Goal: Information Seeking & Learning: Learn about a topic

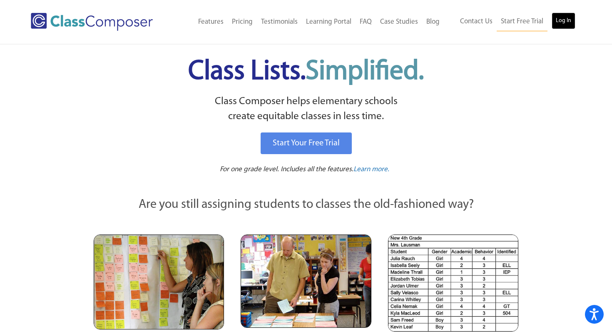
click at [569, 17] on link "Log In" at bounding box center [564, 20] width 24 height 17
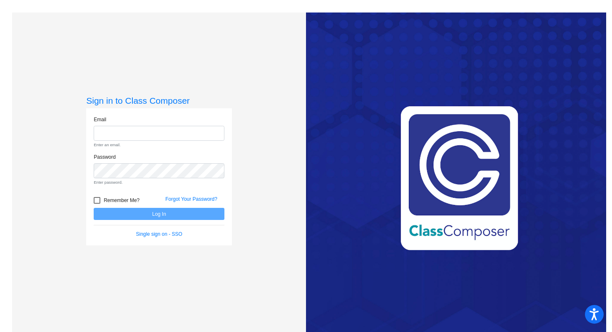
click at [147, 123] on div "Email Enter an email." at bounding box center [159, 132] width 131 height 32
click at [149, 125] on div "Email Enter an email." at bounding box center [159, 132] width 131 height 32
click at [151, 129] on input "email" at bounding box center [159, 133] width 131 height 15
type input "[PERSON_NAME][EMAIL_ADDRESS][PERSON_NAME][DOMAIN_NAME]"
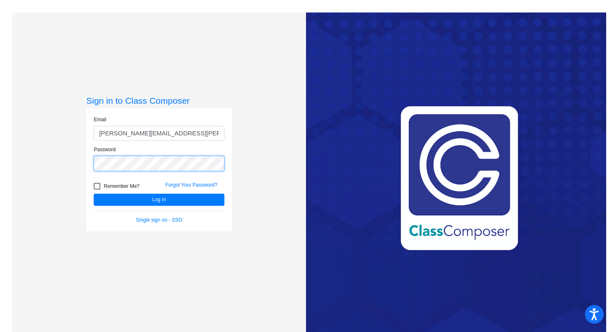
click at [94, 194] on button "Log In" at bounding box center [159, 200] width 131 height 12
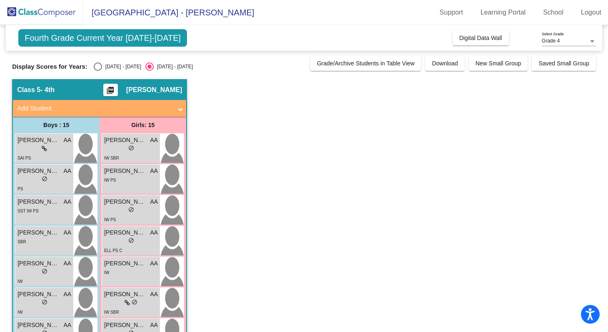
scroll to position [30, 0]
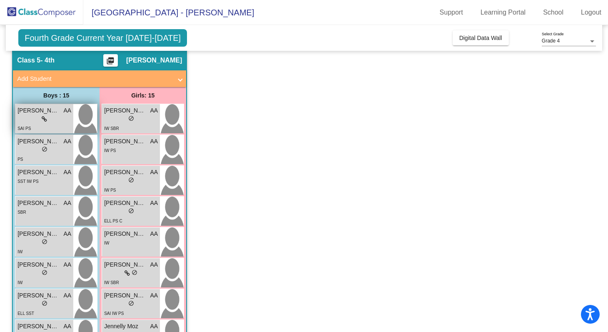
click at [42, 118] on icon at bounding box center [44, 119] width 5 height 6
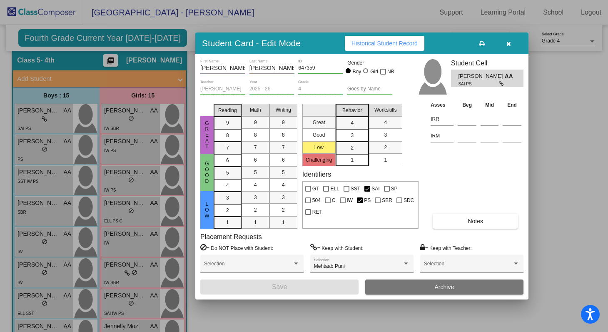
click at [105, 220] on div at bounding box center [304, 166] width 608 height 332
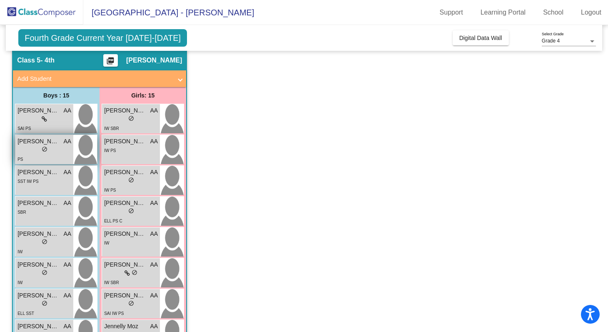
click at [85, 160] on img at bounding box center [85, 149] width 24 height 29
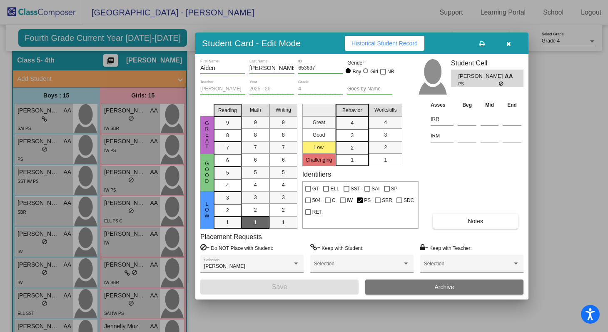
scroll to position [0, 0]
click at [479, 224] on span "Notes" at bounding box center [475, 221] width 15 height 7
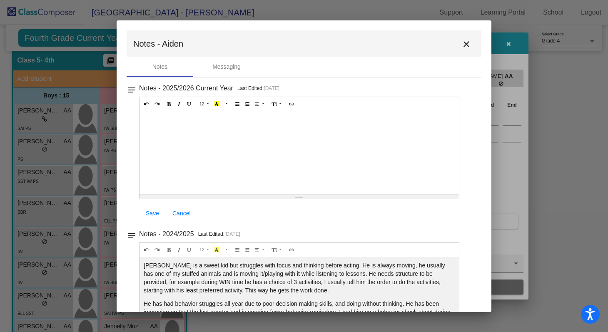
click at [463, 52] on mat-toolbar "Notes - Aiden close" at bounding box center [304, 43] width 355 height 27
click at [463, 47] on mat-icon "close" at bounding box center [466, 44] width 10 height 10
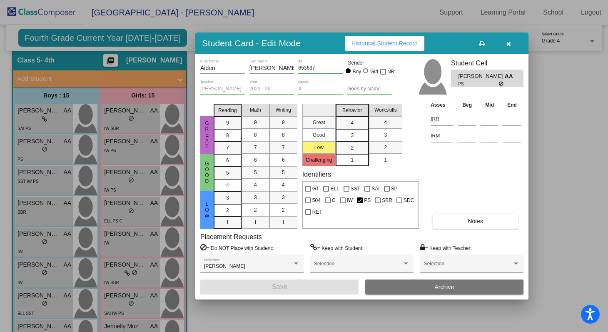
click at [408, 30] on div at bounding box center [304, 166] width 608 height 332
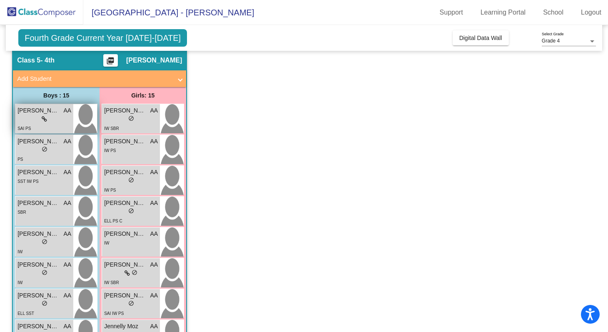
click at [65, 113] on span "AA" at bounding box center [68, 110] width 8 height 9
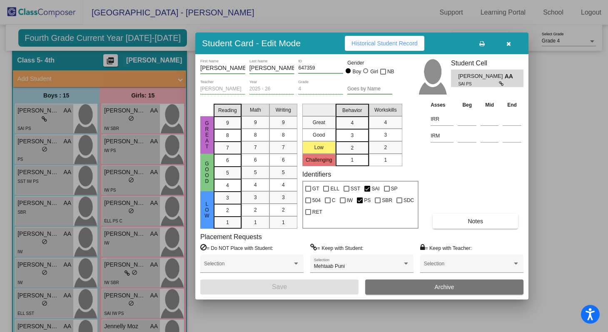
click at [75, 197] on div at bounding box center [304, 166] width 608 height 332
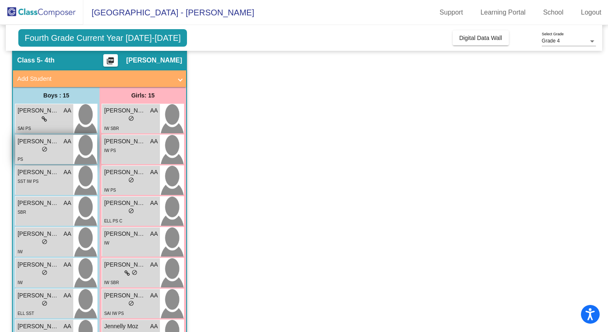
click at [80, 159] on img at bounding box center [85, 149] width 24 height 29
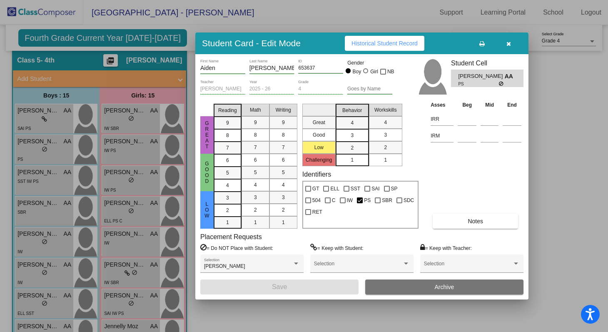
click at [388, 40] on span "Historical Student Record" at bounding box center [384, 43] width 66 height 7
click at [124, 211] on div at bounding box center [304, 166] width 608 height 332
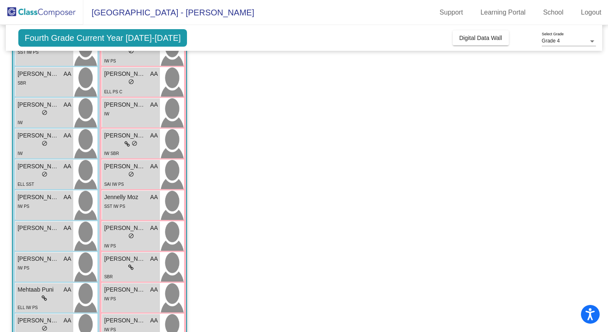
scroll to position [162, 0]
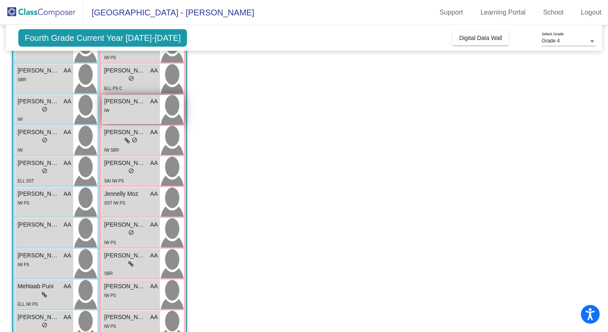
click at [154, 115] on div "[PERSON_NAME] AA lock do_not_disturb_alt IW" at bounding box center [131, 109] width 58 height 29
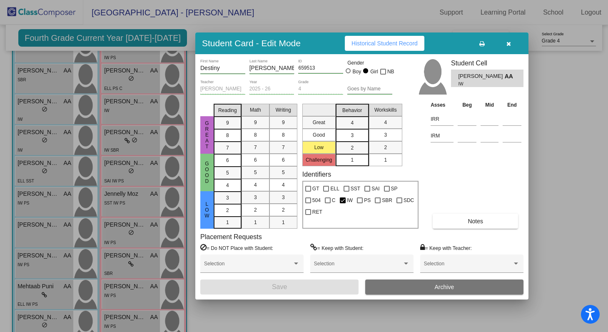
click at [489, 217] on button "Notes" at bounding box center [475, 221] width 85 height 15
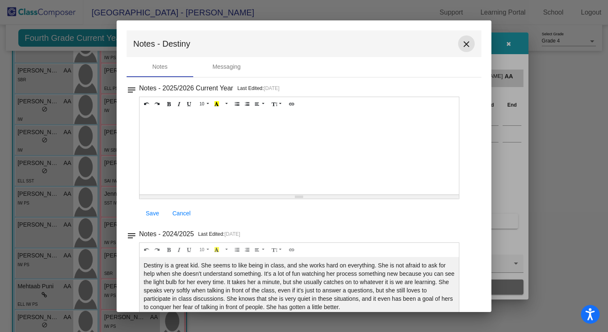
click at [463, 50] on button "close" at bounding box center [466, 43] width 17 height 17
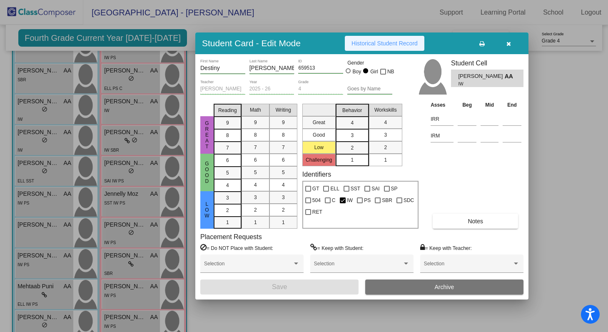
click at [424, 47] on button "Historical Student Record" at bounding box center [385, 43] width 80 height 15
click at [507, 42] on icon "button" at bounding box center [508, 44] width 5 height 6
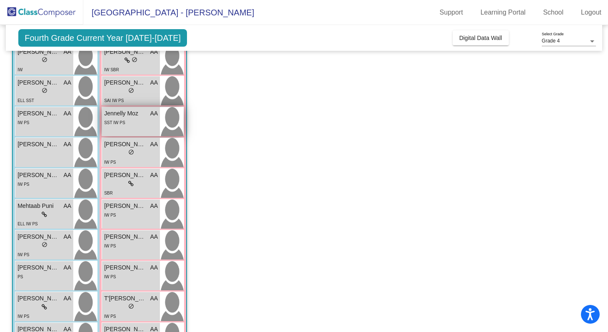
scroll to position [277, 0]
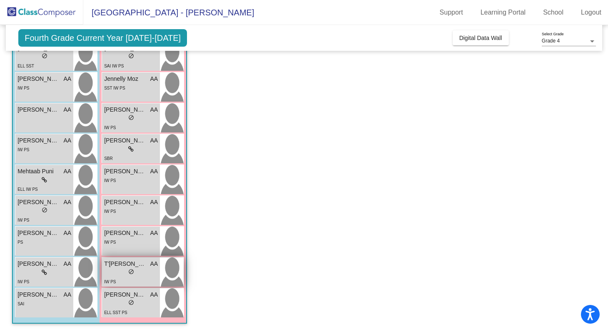
click at [165, 274] on img at bounding box center [172, 271] width 24 height 29
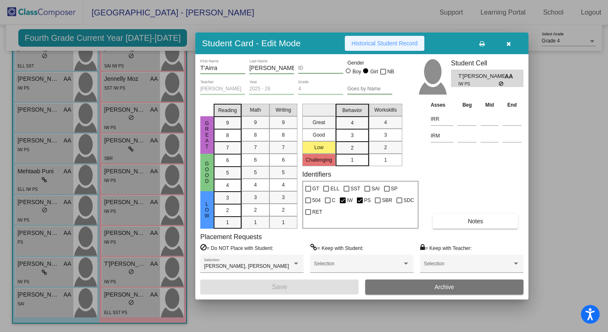
click at [417, 38] on button "Historical Student Record" at bounding box center [385, 43] width 80 height 15
click at [135, 221] on div at bounding box center [304, 166] width 608 height 332
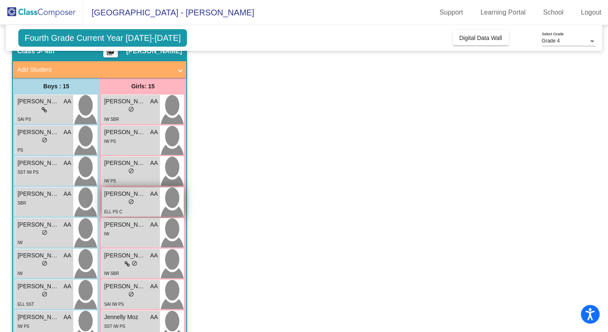
scroll to position [46, 0]
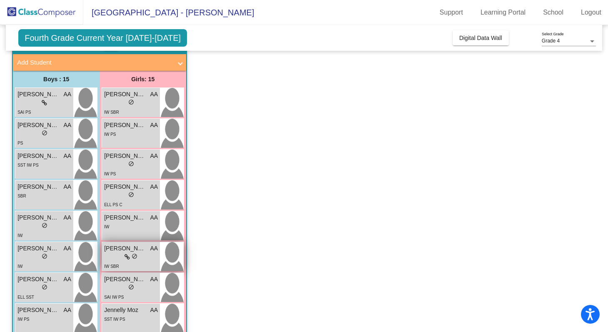
click at [146, 257] on div "lock do_not_disturb_alt" at bounding box center [131, 257] width 54 height 9
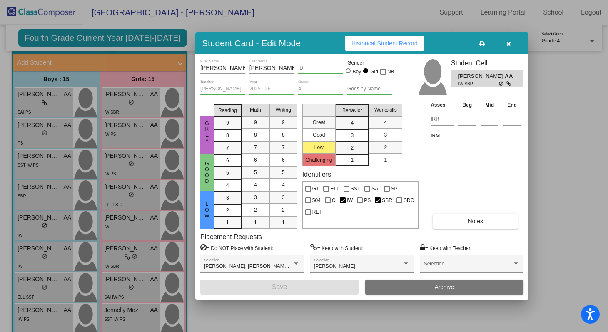
click at [401, 40] on span "Historical Student Record" at bounding box center [384, 43] width 66 height 7
click at [506, 43] on icon "button" at bounding box center [508, 44] width 5 height 6
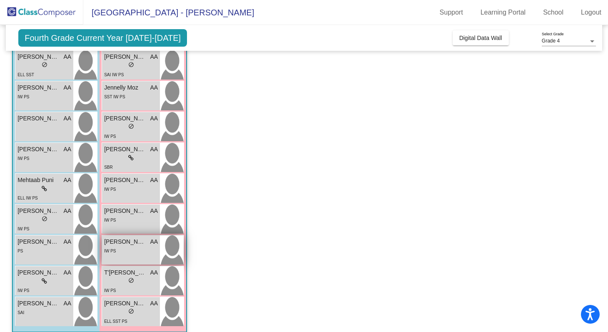
scroll to position [277, 0]
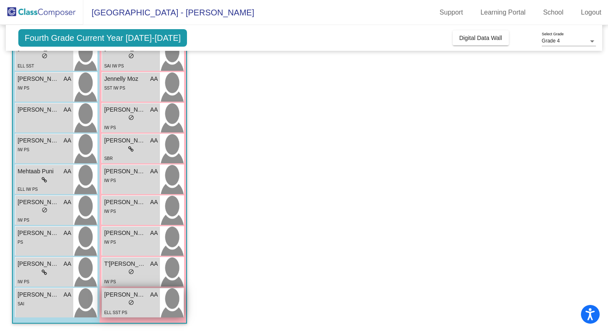
click at [165, 310] on img at bounding box center [172, 302] width 24 height 29
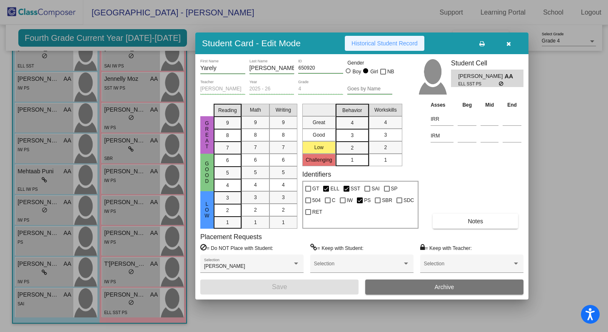
click at [364, 46] on span "Historical Student Record" at bounding box center [384, 43] width 66 height 7
click at [510, 43] on icon "button" at bounding box center [508, 44] width 5 height 6
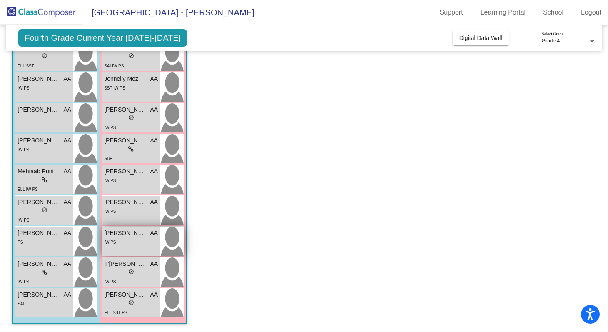
click at [129, 239] on div "IW PS" at bounding box center [131, 241] width 54 height 9
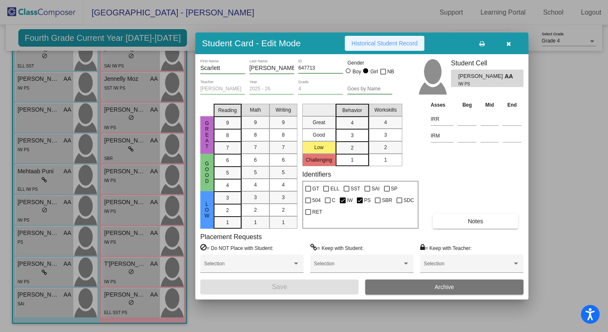
click at [361, 39] on button "Historical Student Record" at bounding box center [385, 43] width 80 height 15
click at [123, 239] on div at bounding box center [304, 166] width 608 height 332
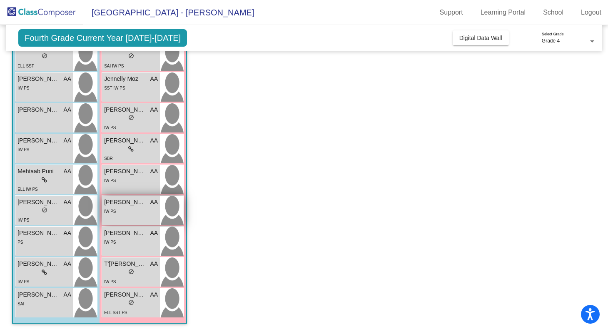
click at [143, 216] on div "[PERSON_NAME] AA lock do_not_disturb_alt IW PS" at bounding box center [131, 210] width 58 height 29
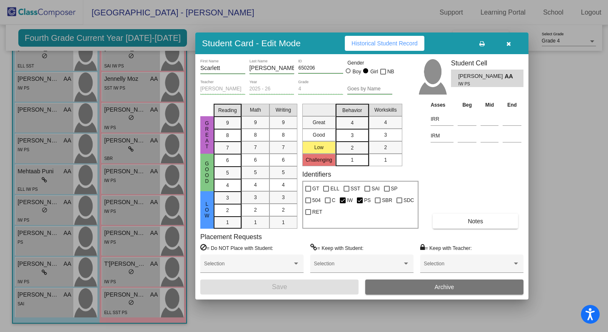
click at [401, 43] on span "Historical Student Record" at bounding box center [384, 43] width 66 height 7
